Goal: Task Accomplishment & Management: Manage account settings

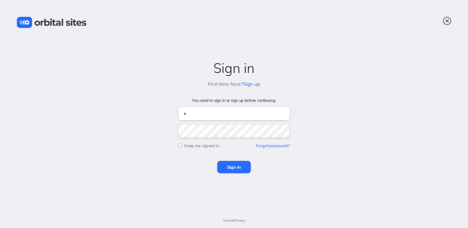
type input "[EMAIL_ADDRESS][DOMAIN_NAME]"
click at [217, 161] on input "Sign in" at bounding box center [234, 167] width 34 height 12
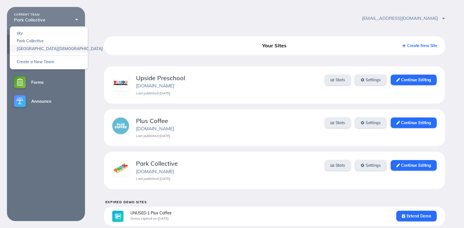
click at [50, 52] on link "Heights Church" at bounding box center [49, 49] width 78 height 8
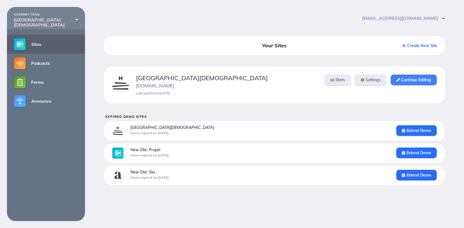
click at [401, 81] on link "Continue Editing" at bounding box center [414, 80] width 46 height 11
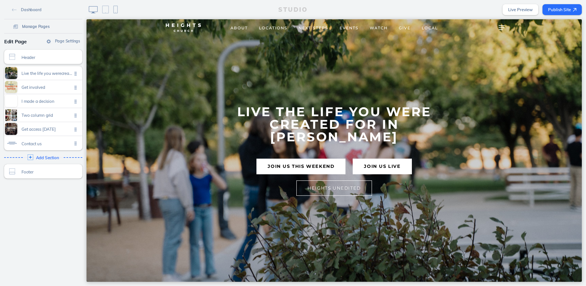
click at [41, 28] on span "Manage Pages" at bounding box center [36, 26] width 28 height 5
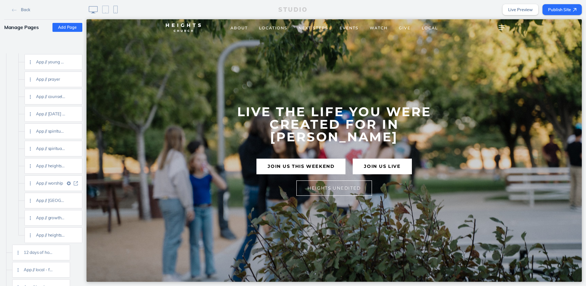
scroll to position [863, 0]
click at [75, 202] on img at bounding box center [76, 202] width 4 height 4
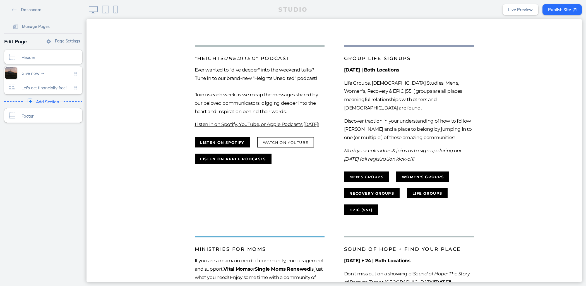
scroll to position [419, 0]
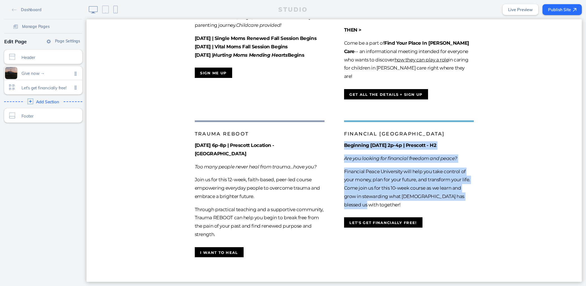
drag, startPoint x: 368, startPoint y: 212, endPoint x: 335, endPoint y: 153, distance: 67.7
click at [335, 153] on li "Financial Peace University Beginning September 7 | 2p-4p | Prescott - H2 Are yo…" at bounding box center [408, 188] width 149 height 137
copy div "Beginning September 7 | 2p-4p | Prescott - H2 Are you looking for financial fre…"
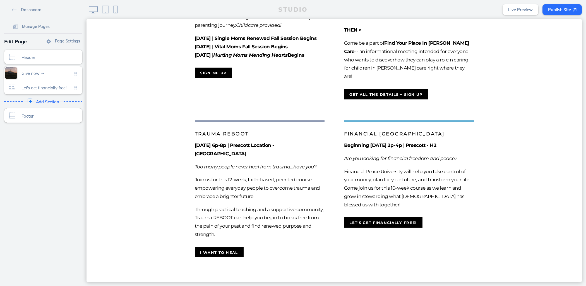
click at [286, 169] on div "September 4 | 6p-8p | Prescott Location - H4 Too many people never heal from tr…" at bounding box center [260, 189] width 130 height 97
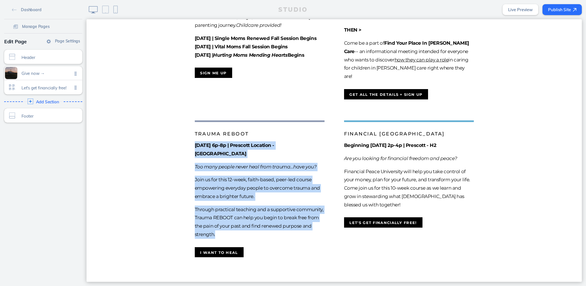
drag, startPoint x: 215, startPoint y: 229, endPoint x: 183, endPoint y: 152, distance: 82.9
click at [185, 152] on li "Trauma Reboot September 4 | 6p-8p | Prescott Location - H4 Too many people neve…" at bounding box center [259, 188] width 149 height 137
copy div "September 4 | 6p-8p | Prescott Location - H4 Too many people never heal from tr…"
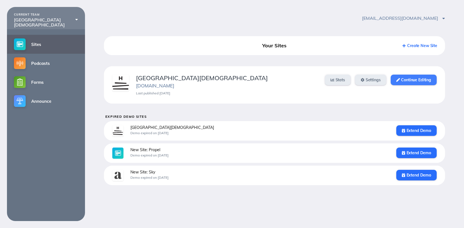
click at [424, 77] on link "Continue Editing" at bounding box center [414, 80] width 46 height 11
click at [424, 78] on link "Continue Editing" at bounding box center [414, 80] width 46 height 11
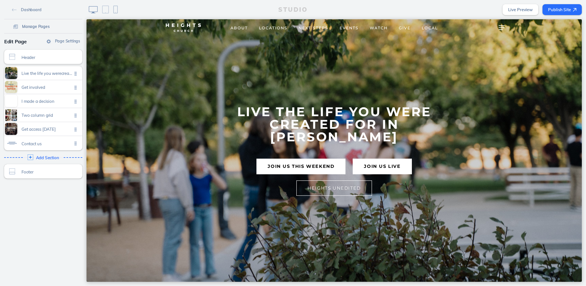
click at [38, 24] on span "Manage Pages" at bounding box center [36, 26] width 28 height 5
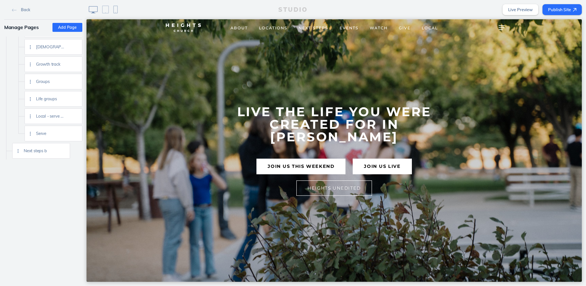
scroll to position [176, 0]
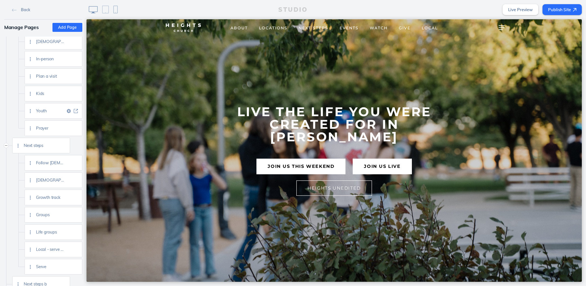
click at [76, 110] on img at bounding box center [76, 111] width 4 height 4
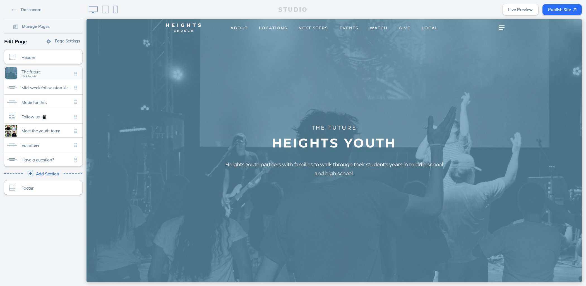
click at [38, 74] on span "The future Click to edit" at bounding box center [46, 73] width 51 height 5
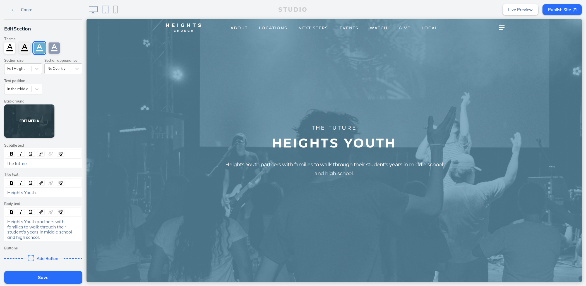
click at [30, 120] on button "Edit Media" at bounding box center [29, 120] width 50 height 33
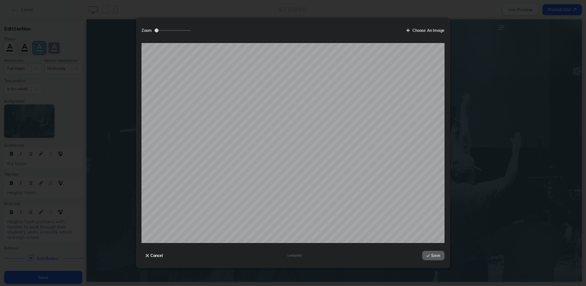
click at [157, 255] on button "Cancel" at bounding box center [154, 254] width 26 height 9
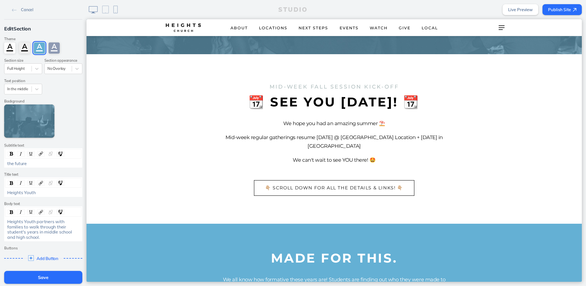
scroll to position [244, 0]
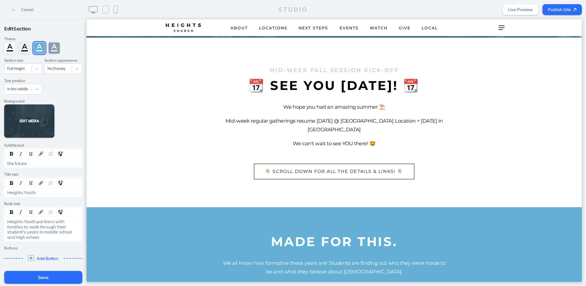
click at [30, 122] on button "Edit Media" at bounding box center [29, 120] width 50 height 33
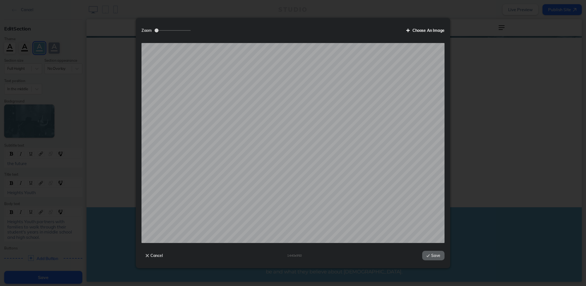
click at [432, 28] on label "Choose An Image" at bounding box center [423, 30] width 42 height 9
click at [0, 0] on input "Choose An Image" at bounding box center [0, 0] width 0 height 0
click at [441, 31] on label "Choose An Image" at bounding box center [423, 30] width 42 height 9
click at [0, 0] on input "Choose An Image" at bounding box center [0, 0] width 0 height 0
click at [412, 29] on label "Choose An Image" at bounding box center [423, 30] width 42 height 9
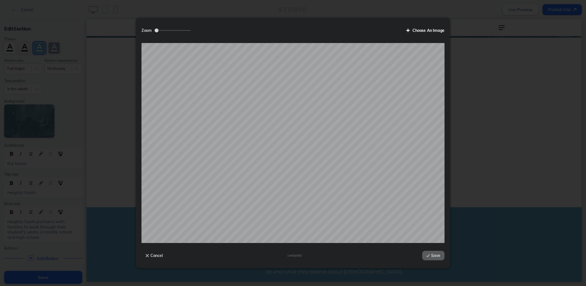
click at [0, 0] on input "Choose An Image" at bounding box center [0, 0] width 0 height 0
drag, startPoint x: 153, startPoint y: 253, endPoint x: 63, endPoint y: 229, distance: 92.9
click at [153, 253] on button "Cancel" at bounding box center [154, 254] width 26 height 9
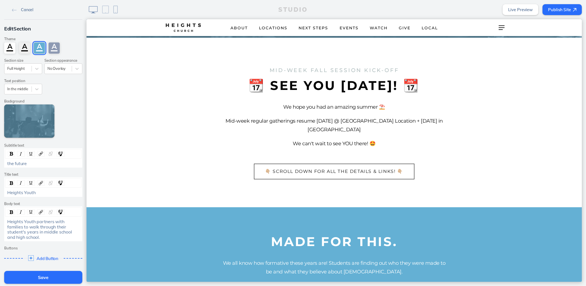
click at [17, 10] on link "Cancel" at bounding box center [23, 9] width 26 height 8
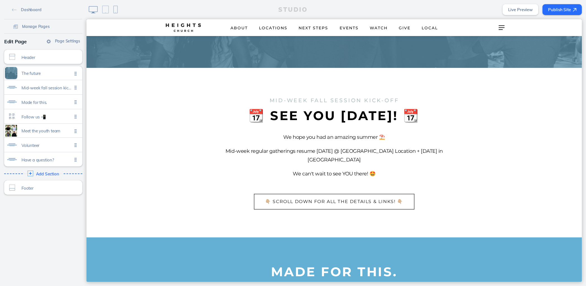
scroll to position [0, 0]
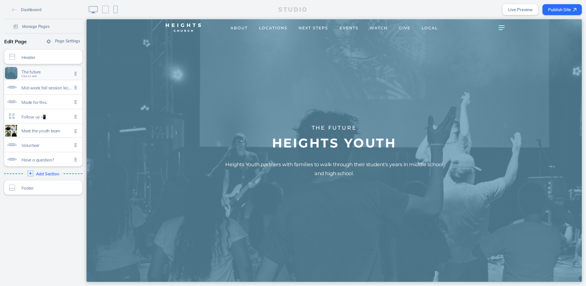
click at [53, 75] on span "The future Click to edit" at bounding box center [46, 73] width 51 height 5
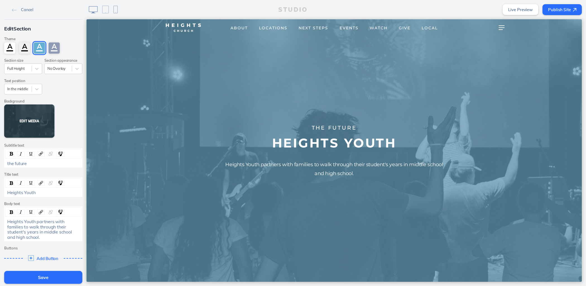
click at [32, 116] on button "Edit Media" at bounding box center [29, 120] width 50 height 33
